Goal: Check status: Check status

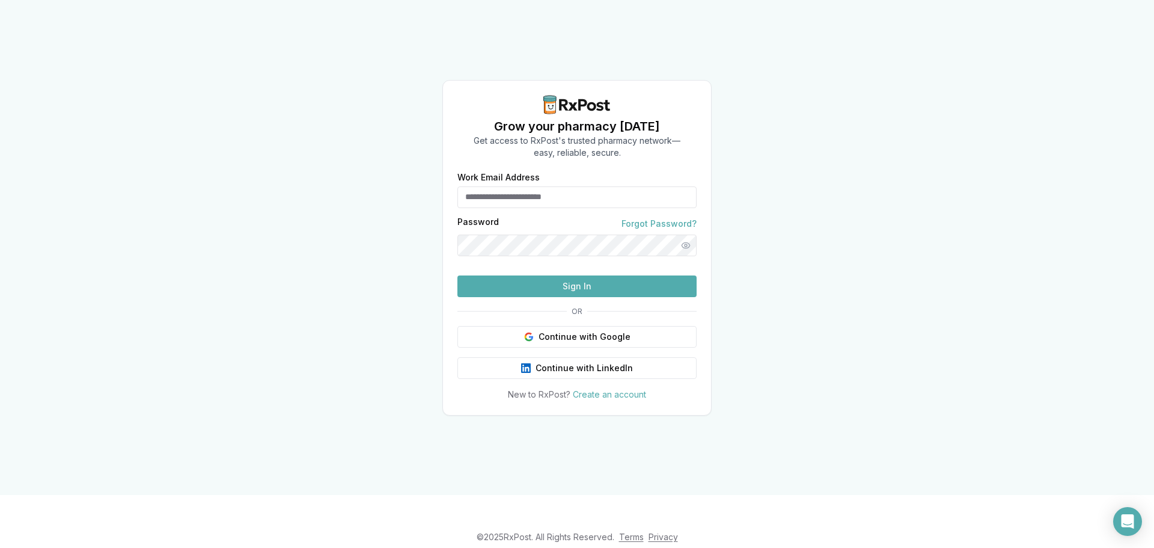
type input "**********"
click at [593, 297] on button "Sign In" at bounding box center [576, 286] width 239 height 22
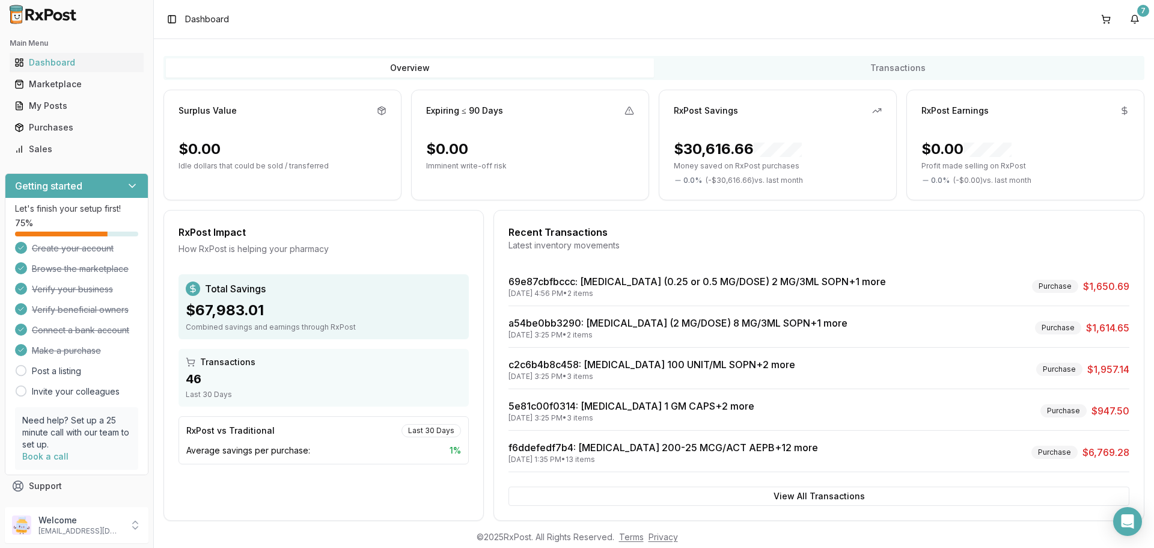
scroll to position [76, 0]
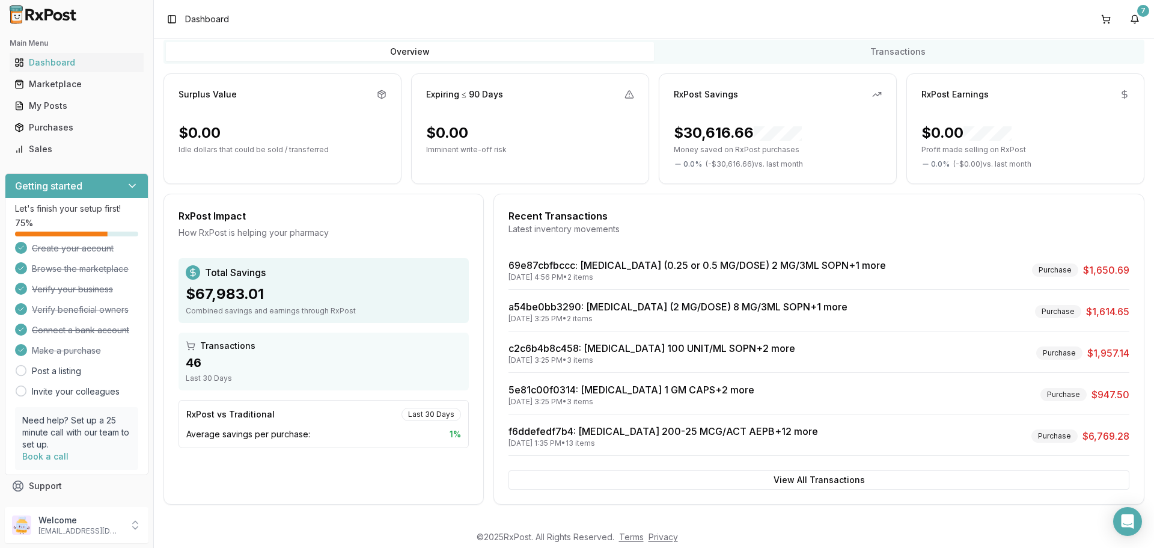
drag, startPoint x: 1133, startPoint y: 20, endPoint x: 1125, endPoint y: 25, distance: 9.2
click at [1133, 20] on button "7" at bounding box center [1134, 19] width 19 height 19
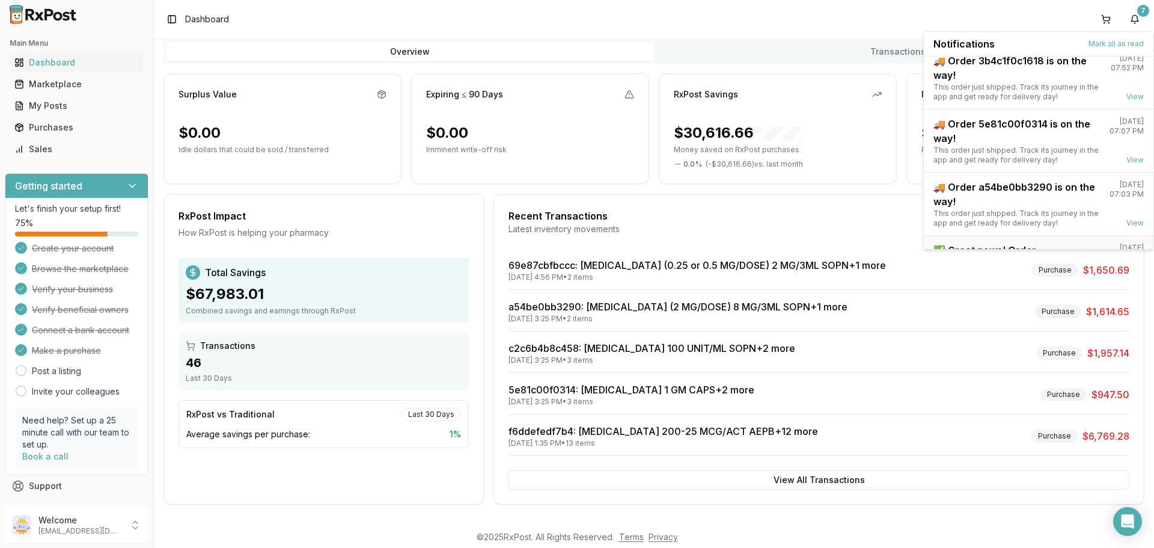
scroll to position [157, 0]
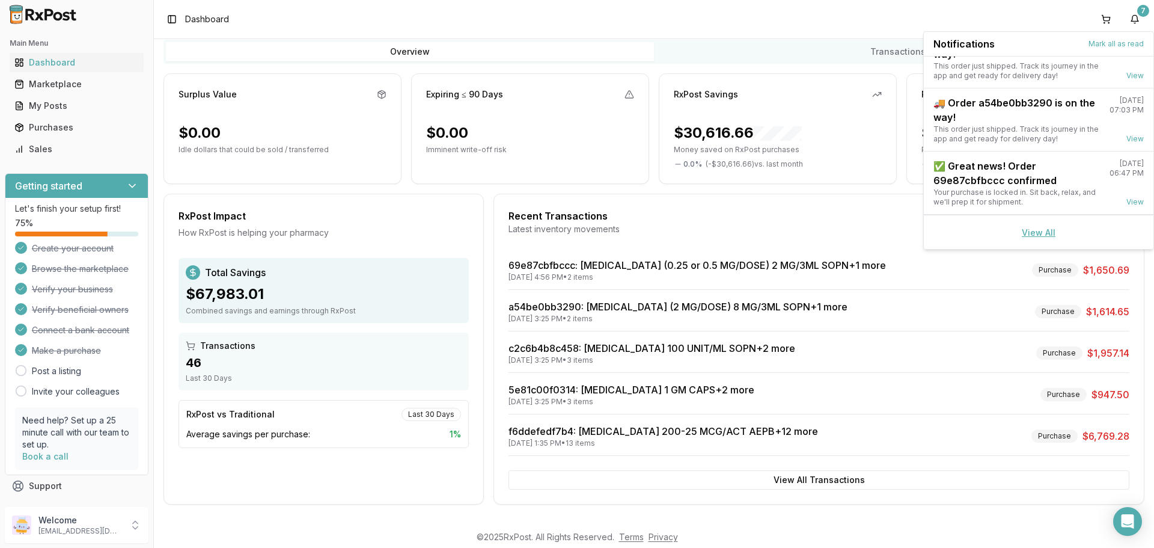
click at [1027, 235] on link "View All" at bounding box center [1039, 232] width 34 height 10
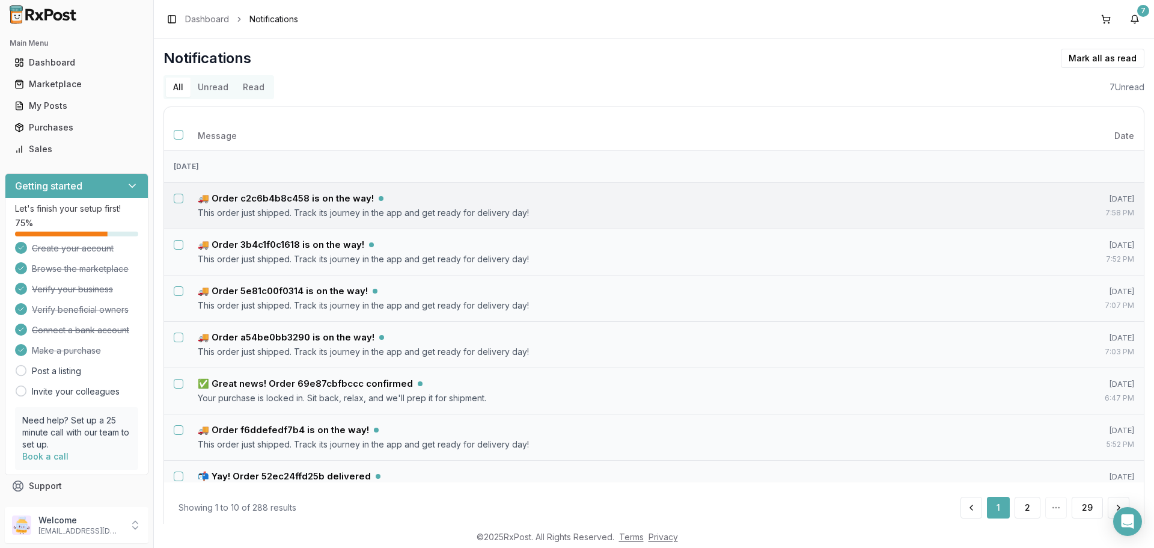
click at [182, 198] on button "Select notification: 🚚 Order c2c6b4b8c458 is on the way!" at bounding box center [179, 199] width 10 height 10
click at [174, 241] on button "Select notification: 🚚 Order 3b4c1f0c1618 is on the way!" at bounding box center [179, 245] width 10 height 10
click at [188, 297] on td "🚚 Order 5e81c00f0314 is on the way! This order just shipped. Track its journey …" at bounding box center [607, 298] width 839 height 46
click at [181, 295] on button "Select notification: 🚚 Order 5e81c00f0314 is on the way!" at bounding box center [179, 291] width 10 height 10
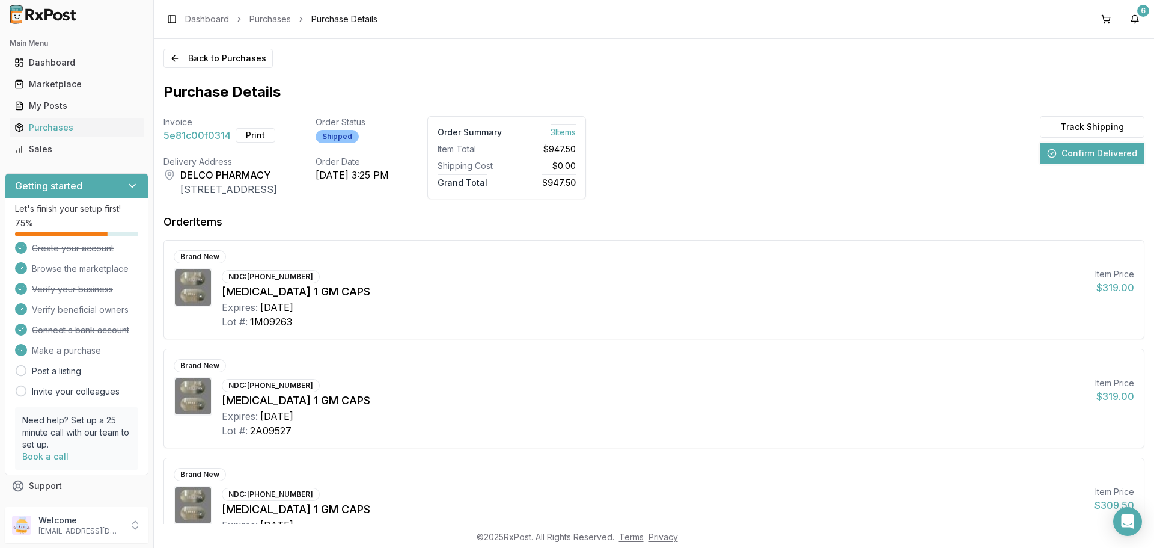
click at [180, 328] on div "NDC: [PHONE_NUMBER] [MEDICAL_DATA] 1 GM CAPS Expires: [DATE] Lot #: 1M09263 Ite…" at bounding box center [654, 298] width 961 height 61
click at [1135, 9] on div "Toggle Sidebar Dashboard Purchases Purchase Details 6" at bounding box center [654, 19] width 1000 height 38
click at [1135, 16] on button "6" at bounding box center [1134, 19] width 19 height 19
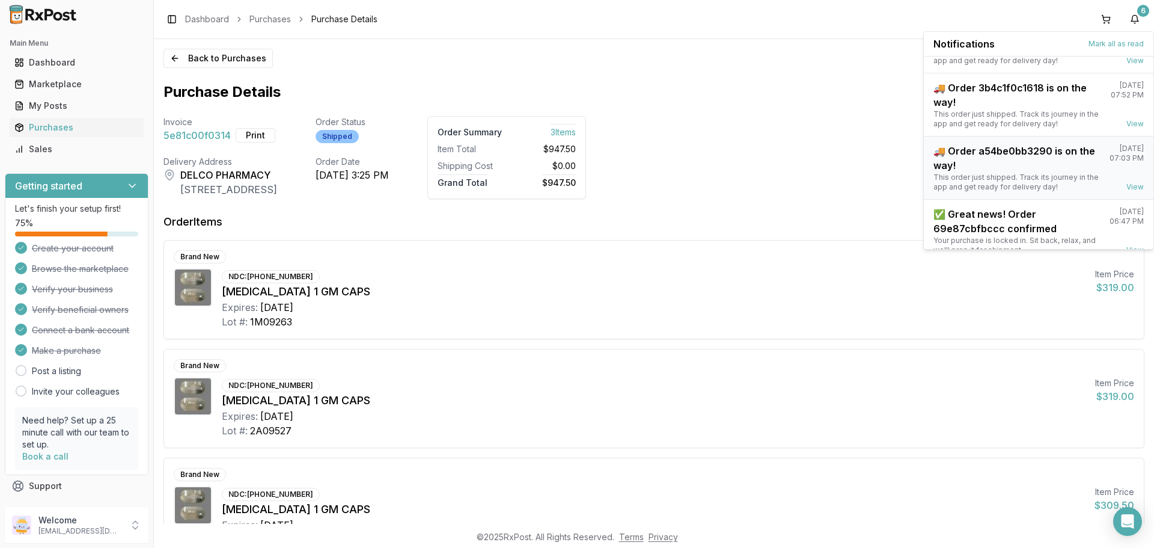
scroll to position [94, 0]
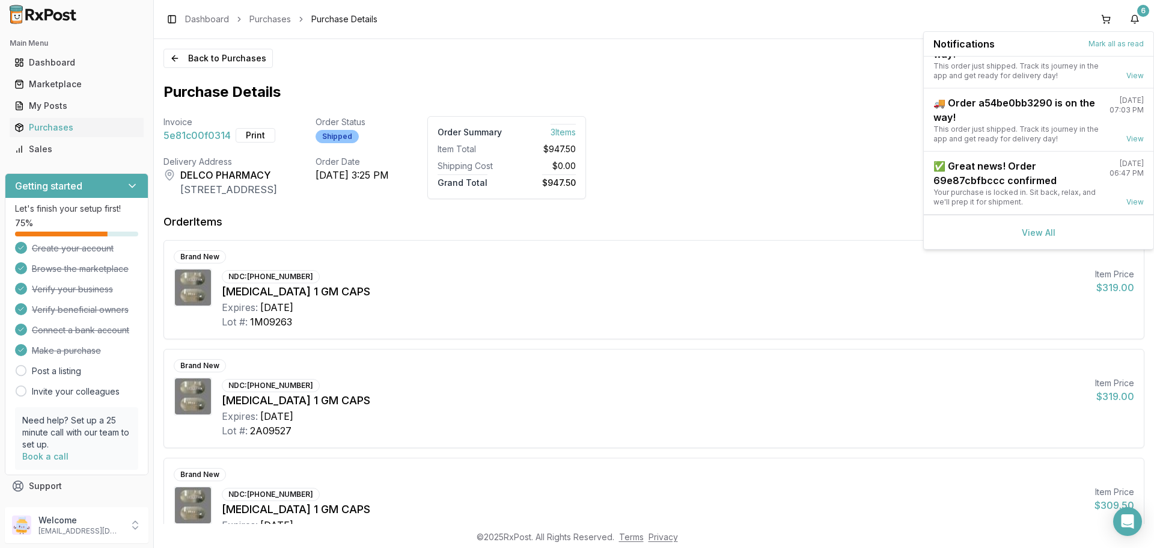
click at [1035, 237] on div "View All" at bounding box center [1039, 232] width 230 height 34
click at [1033, 234] on link "View All" at bounding box center [1039, 232] width 34 height 10
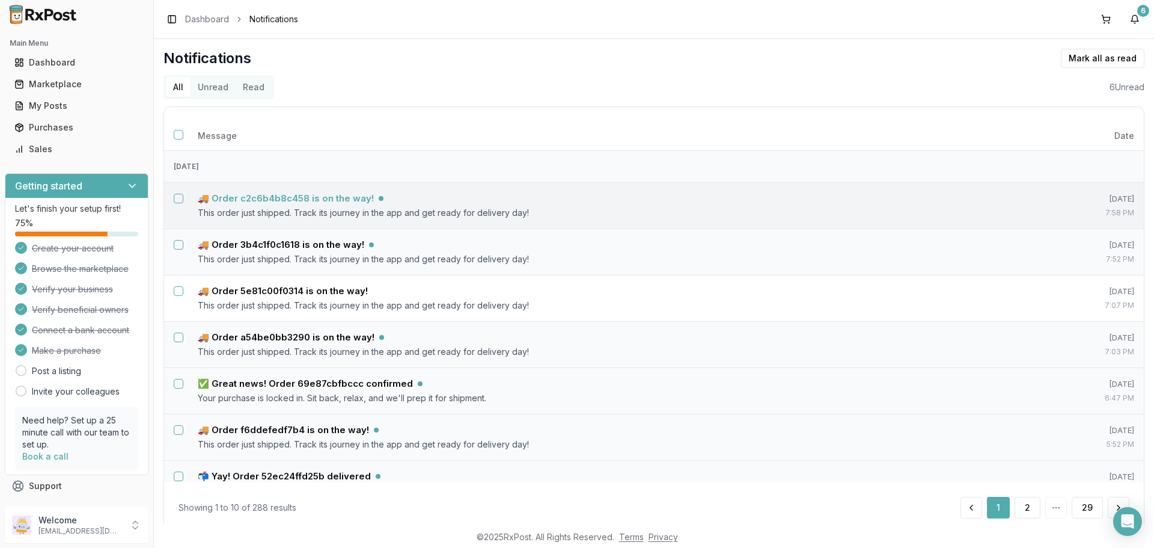
click at [375, 194] on div "🚚 Order c2c6b4b8c458 is on the way!" at bounding box center [608, 198] width 820 height 12
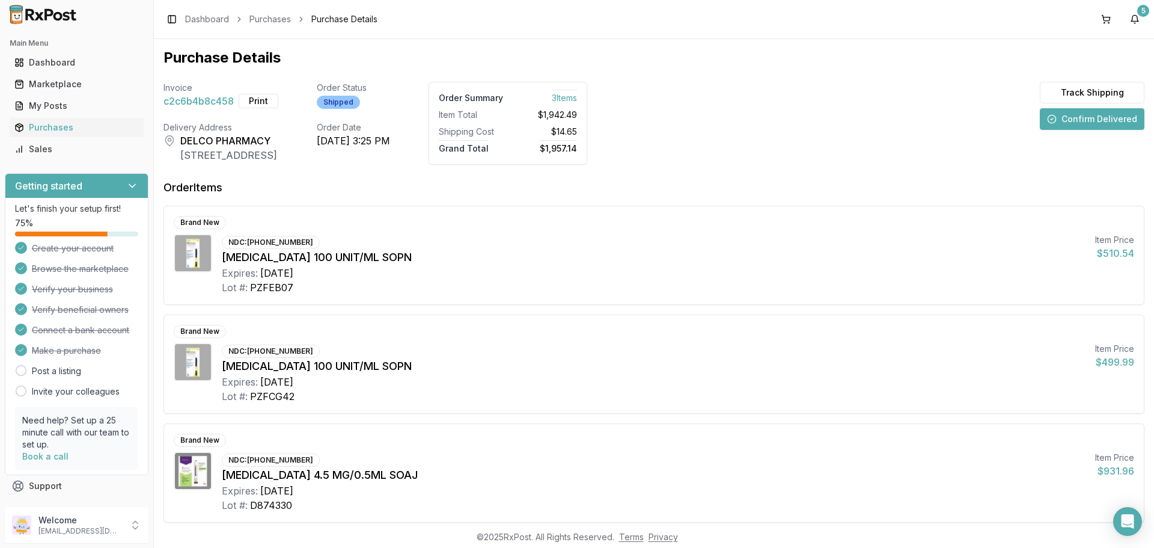
scroll to position [67, 0]
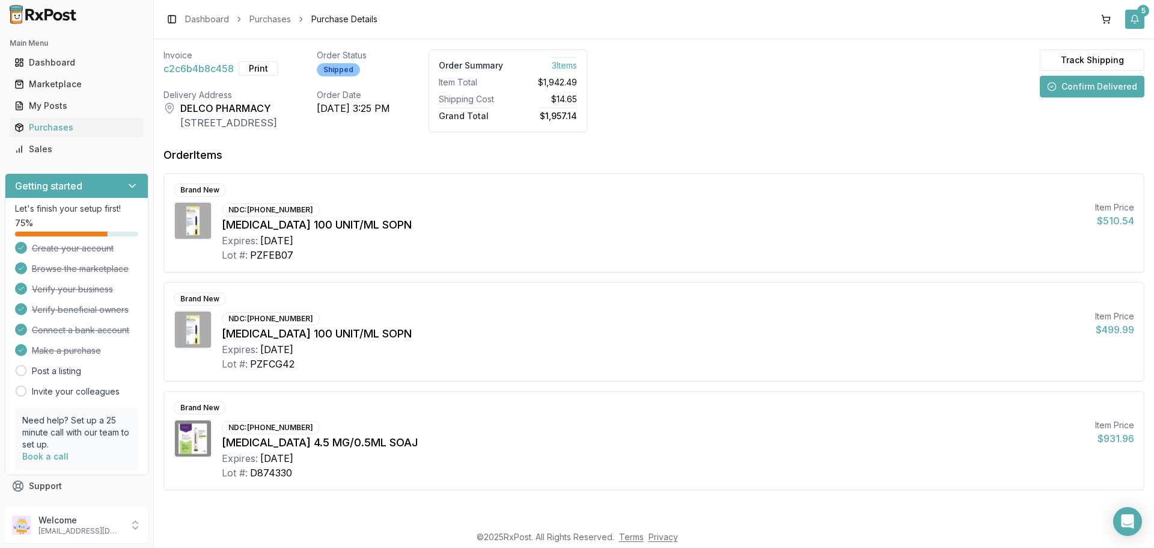
click at [1140, 20] on button "5" at bounding box center [1134, 19] width 19 height 19
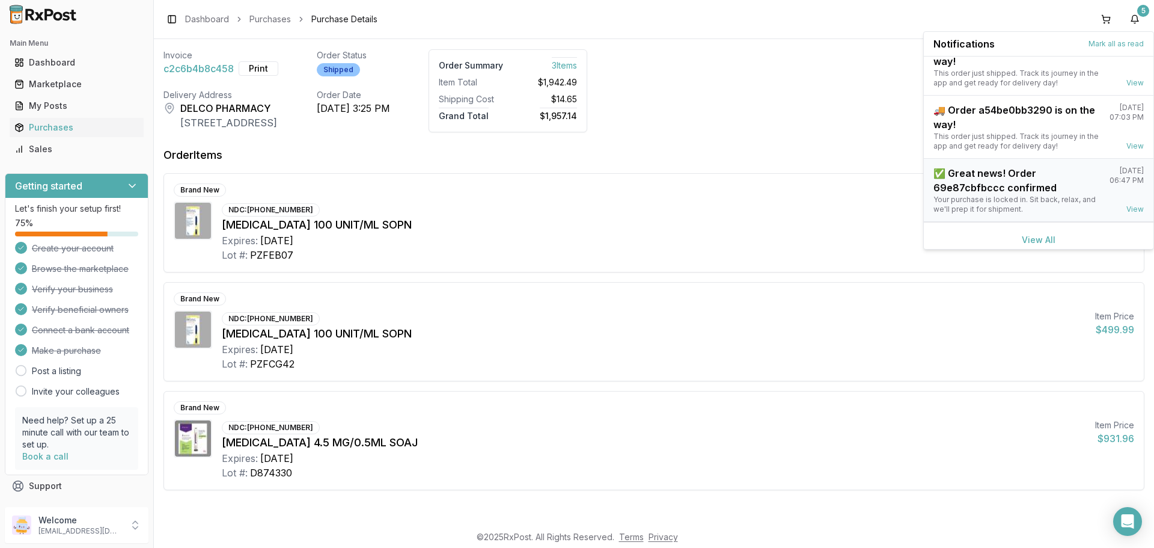
scroll to position [31, 0]
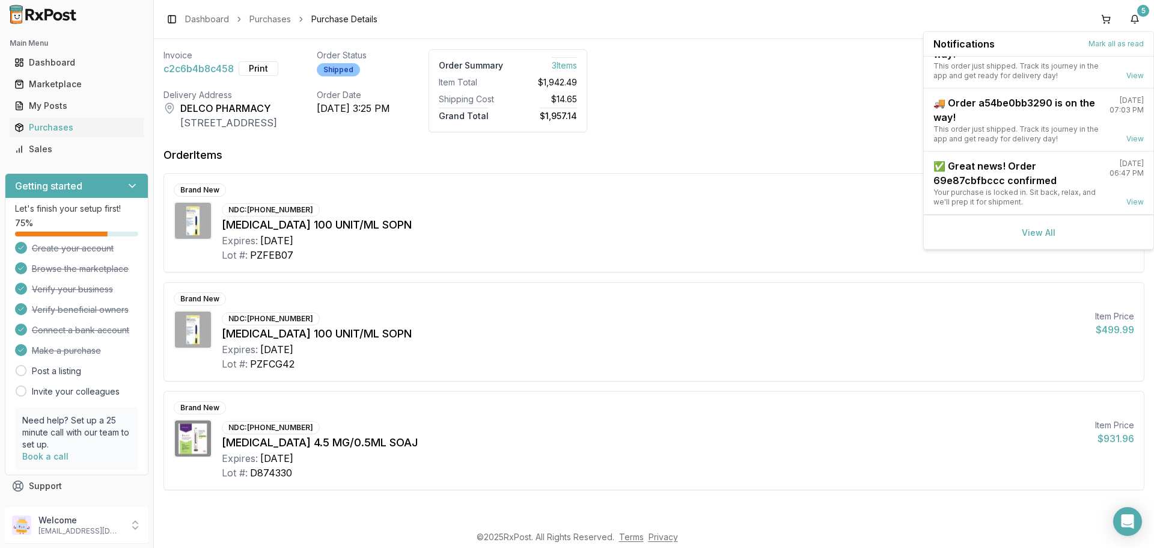
click at [1020, 225] on div "View All" at bounding box center [1039, 232] width 230 height 34
click at [1029, 232] on link "View All" at bounding box center [1039, 232] width 34 height 10
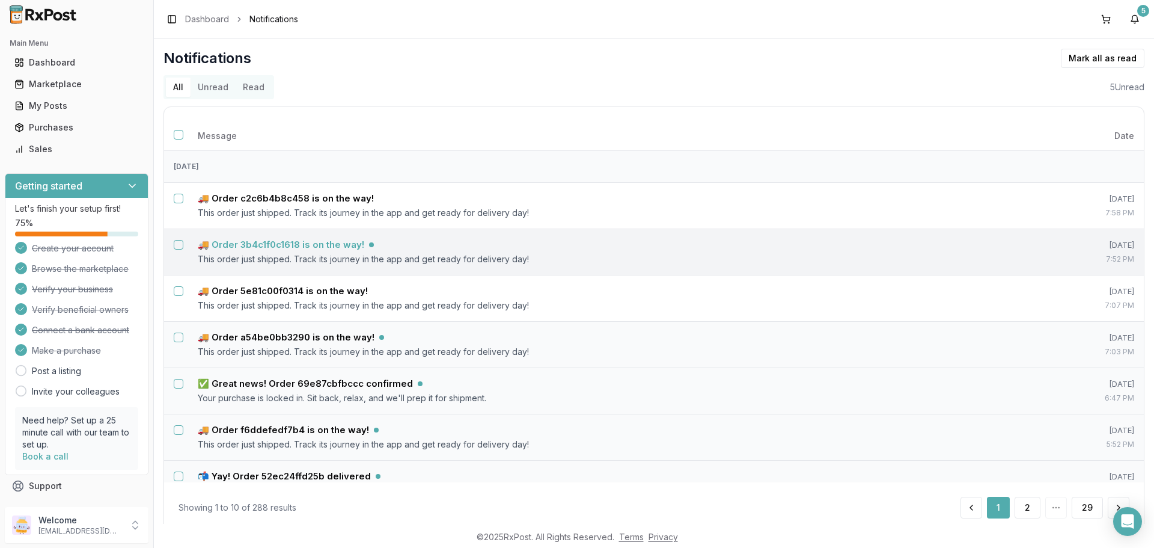
click at [285, 251] on td "🚚 Order 3b4c1f0c1618 is on the way! This order just shipped. Track its journey …" at bounding box center [607, 251] width 839 height 46
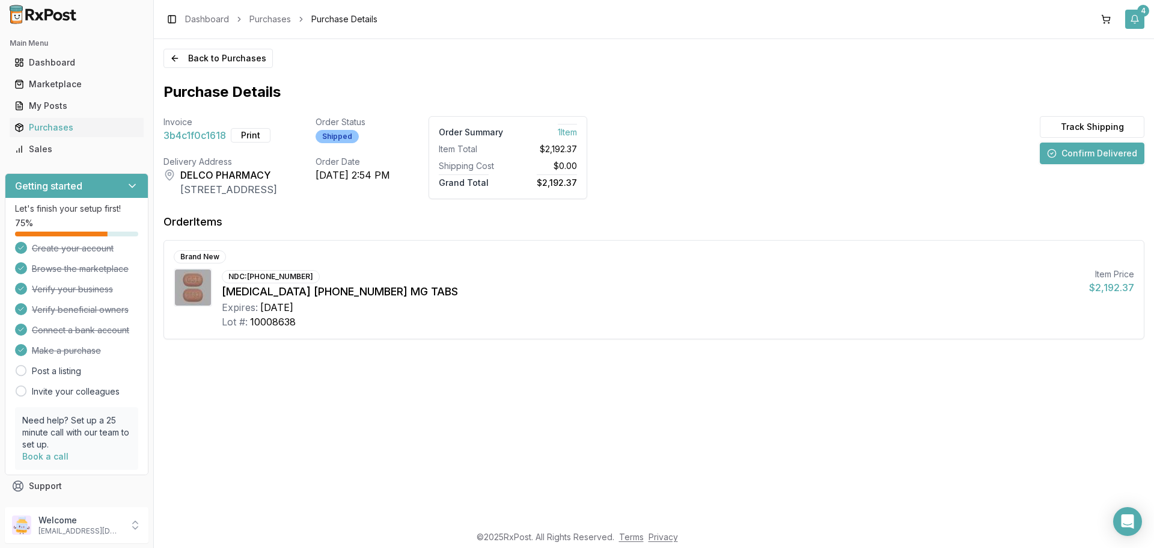
click at [1136, 25] on button "4" at bounding box center [1134, 19] width 19 height 19
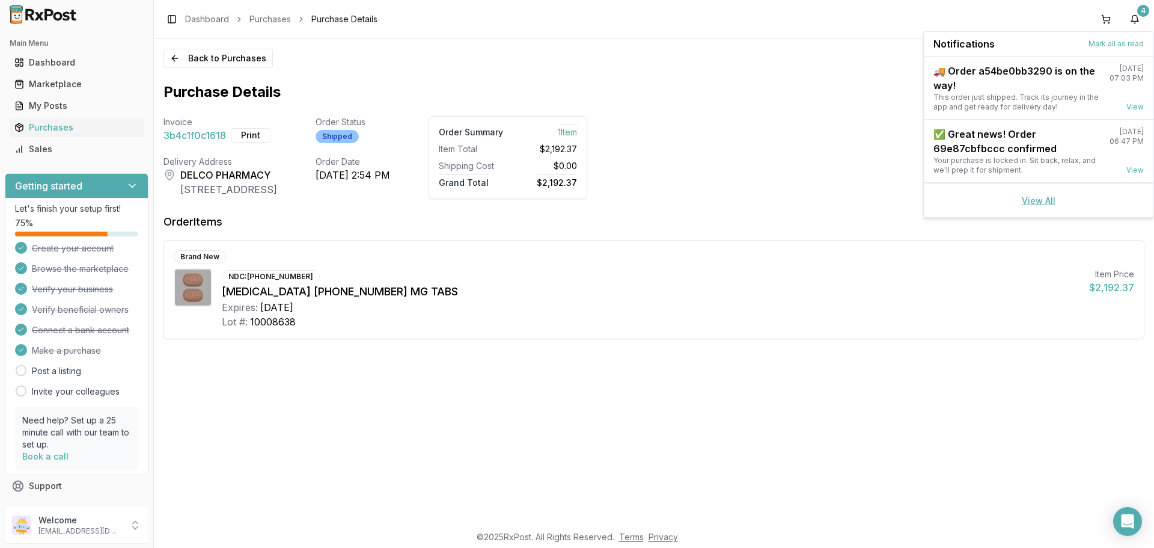
click at [1039, 205] on div "View All" at bounding box center [1039, 200] width 230 height 34
click at [1042, 199] on link "View All" at bounding box center [1039, 200] width 34 height 10
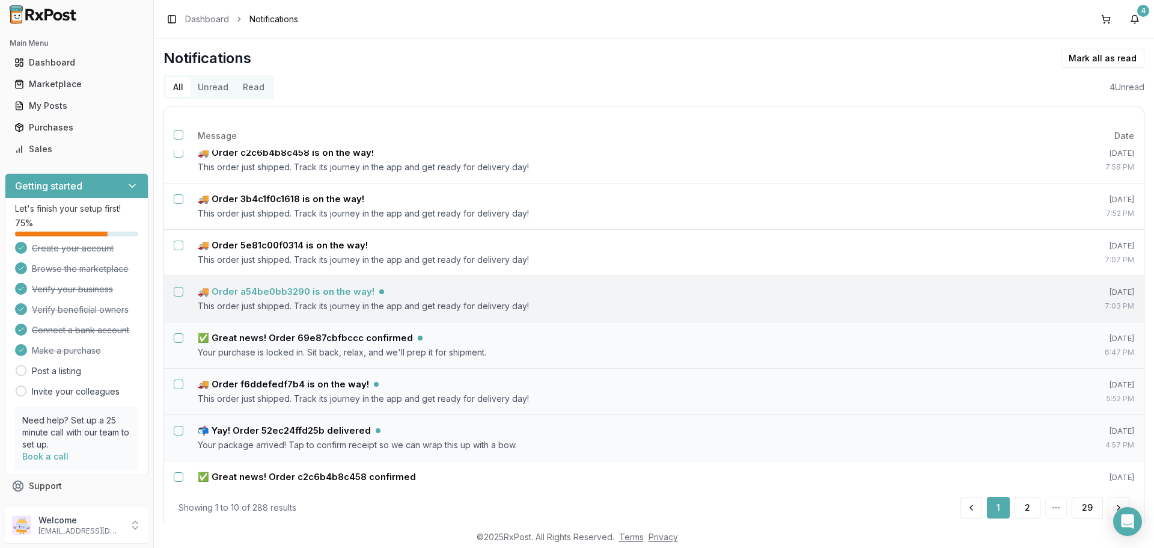
scroll to position [120, 0]
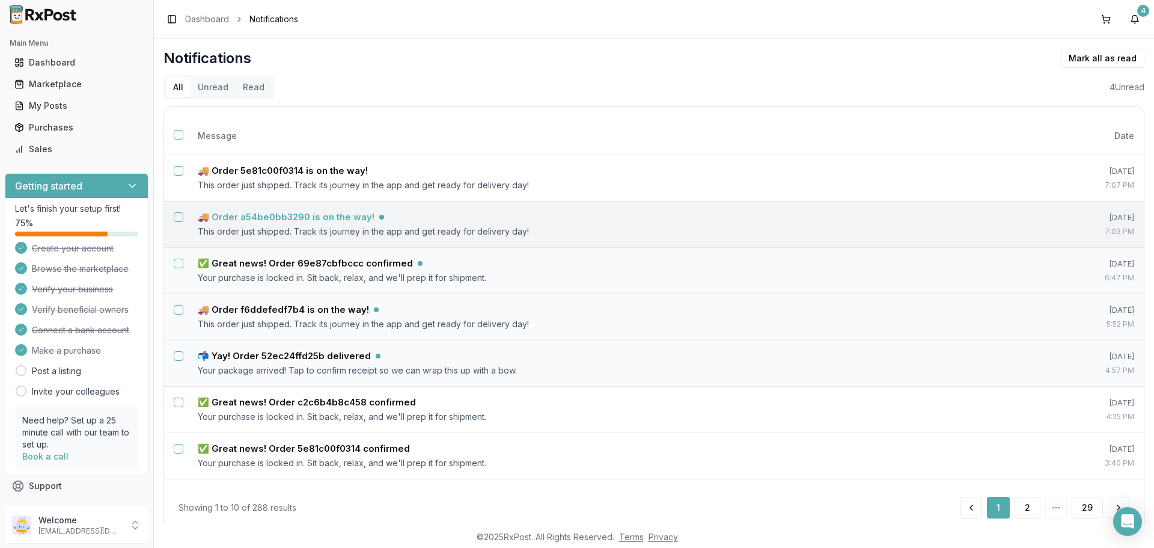
click at [313, 214] on h5 "🚚 Order a54be0bb3290 is on the way!" at bounding box center [286, 217] width 177 height 12
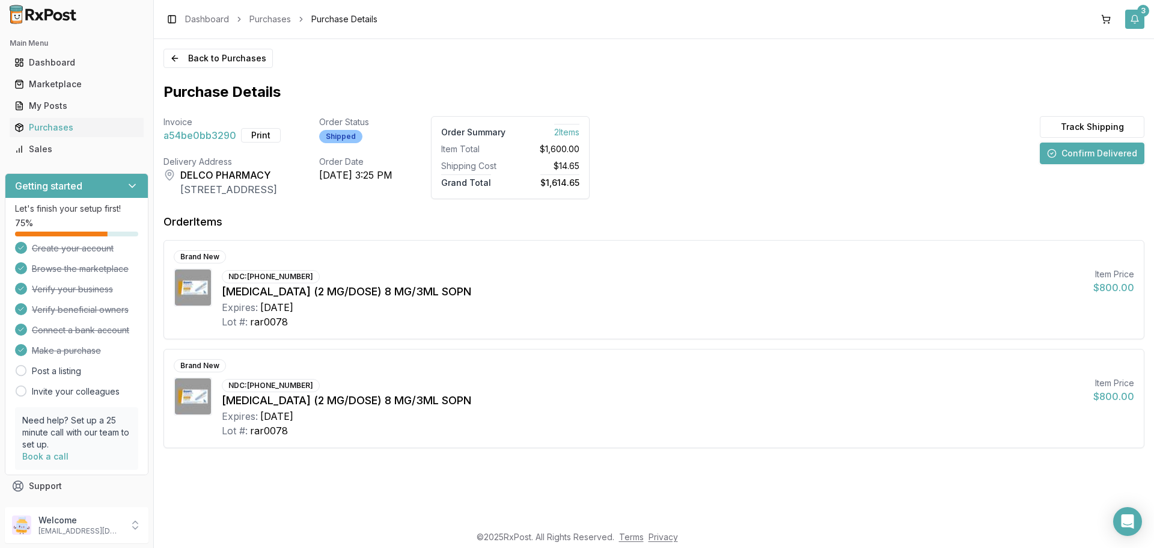
click at [1135, 22] on button "3" at bounding box center [1134, 19] width 19 height 19
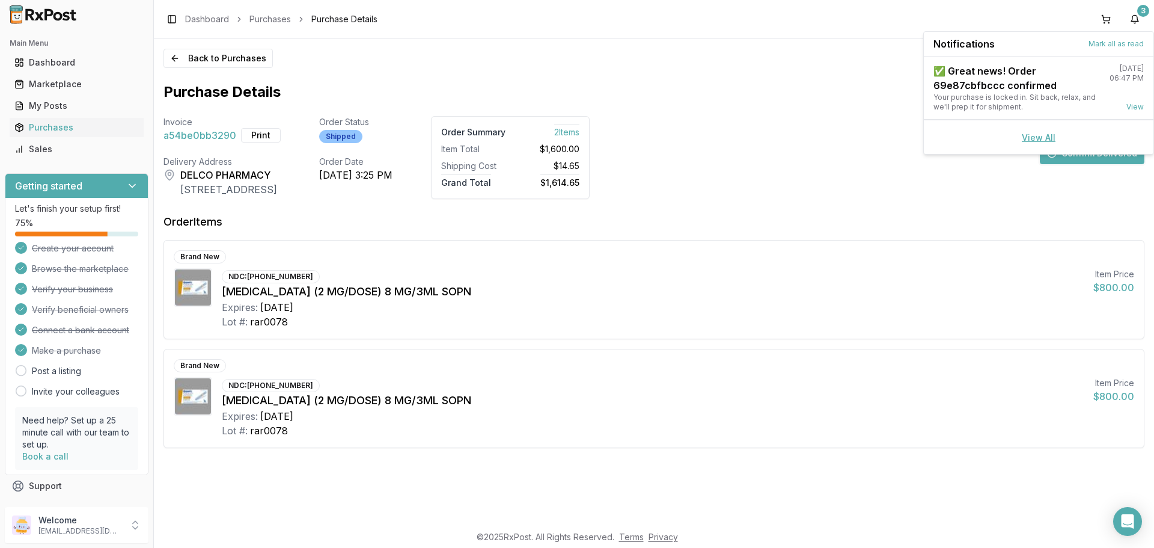
click at [1033, 138] on link "View All" at bounding box center [1039, 137] width 34 height 10
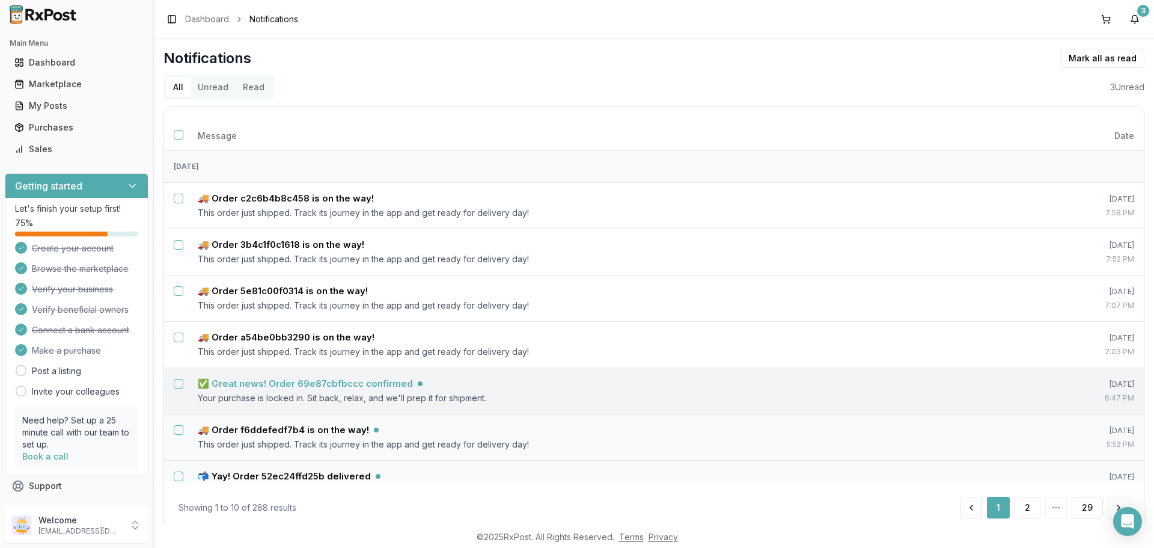
scroll to position [163, 0]
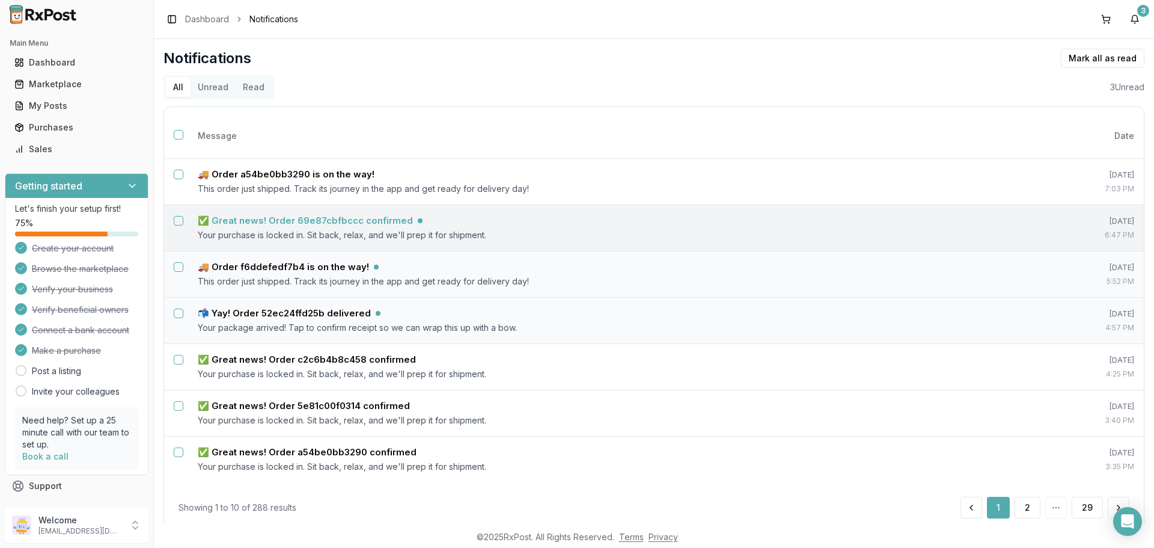
click at [331, 222] on h5 "✅ Great news! Order 69e87cbfbccc confirmed" at bounding box center [305, 221] width 215 height 12
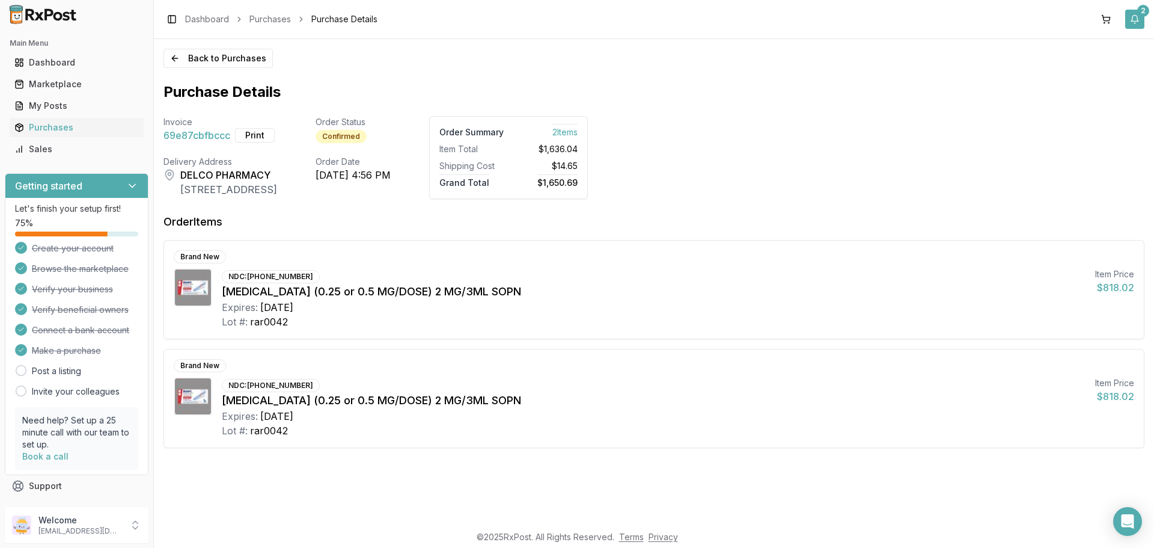
click at [1132, 25] on button "2" at bounding box center [1134, 19] width 19 height 19
click at [1038, 105] on link "View All" at bounding box center [1039, 108] width 34 height 10
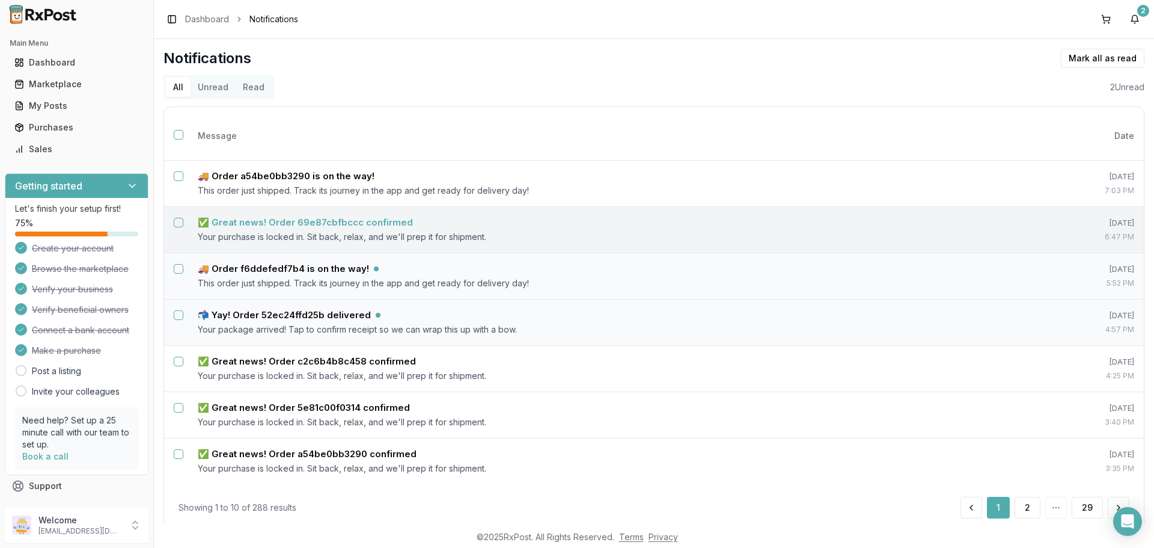
scroll to position [163, 0]
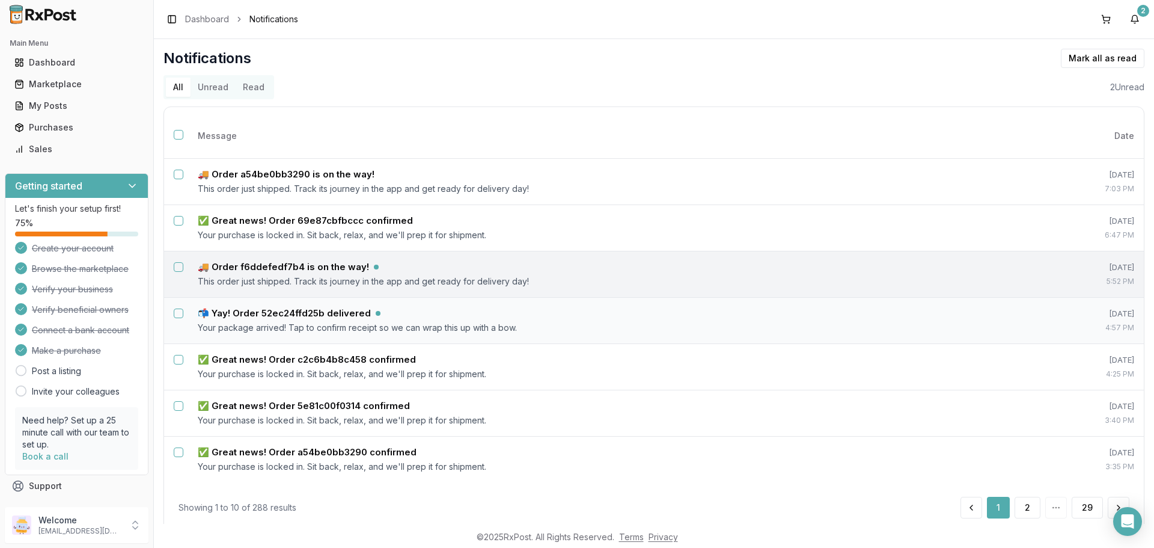
click at [181, 268] on button "Select notification: 🚚 Order f6ddefedf7b4 is on the way!" at bounding box center [179, 267] width 10 height 10
click at [177, 314] on button "Select notification: 📬 Yay! Order 52ec24ffd25b delivered" at bounding box center [179, 313] width 10 height 10
click at [1062, 57] on button "Mark as read" at bounding box center [1048, 58] width 71 height 19
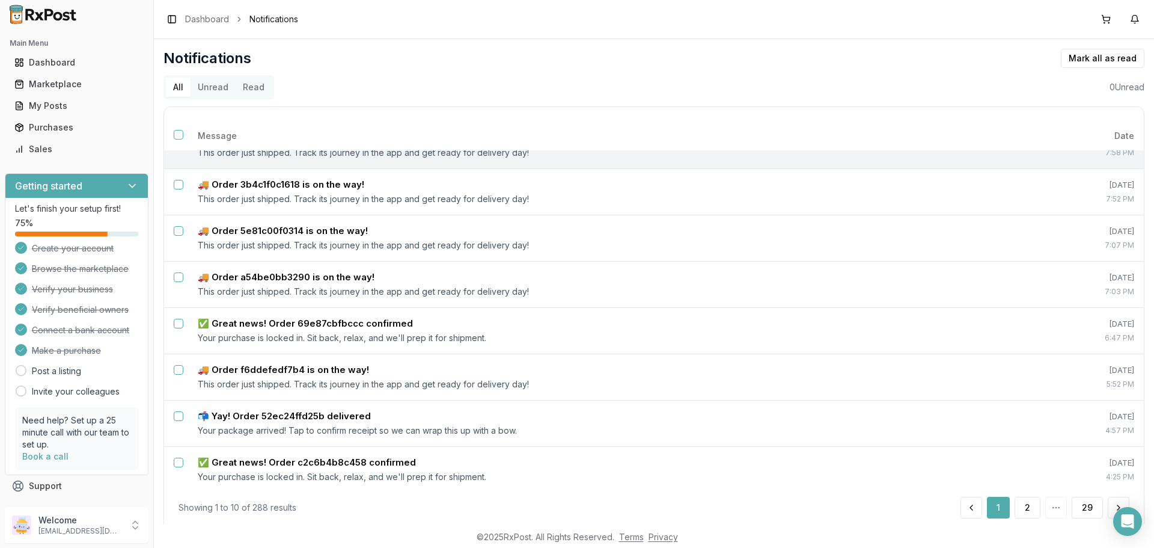
scroll to position [0, 0]
